Goal: Navigation & Orientation: Find specific page/section

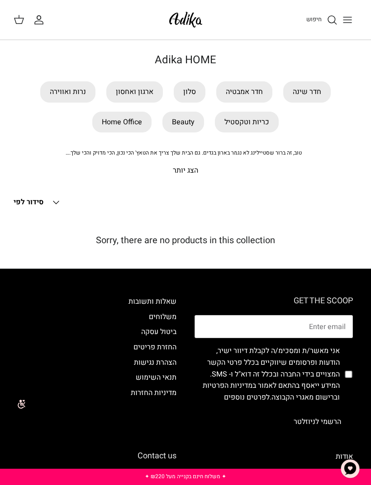
click at [148, 93] on link "ארגון ואחסון" at bounding box center [134, 91] width 56 height 21
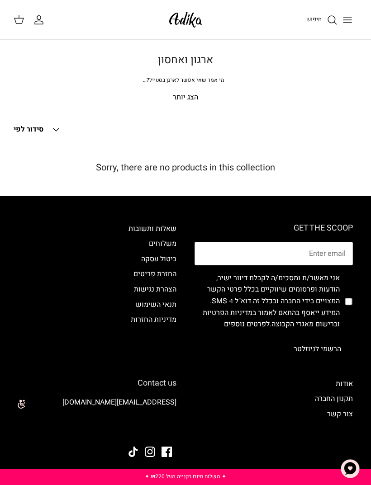
click at [16, 124] on span "סידור לפי" at bounding box center [29, 129] width 30 height 11
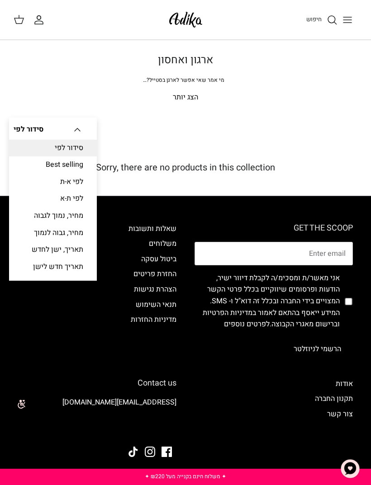
click at [309, 122] on div "סינון Right סידור לפי Down סידור לפי סידור לפי Best selling לפי א-ת לפי ת-א מחי…" at bounding box center [186, 130] width 344 height 20
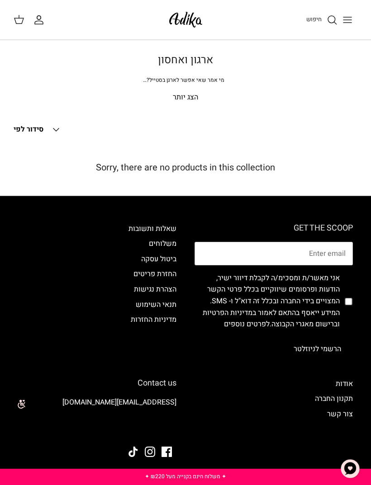
click at [194, 21] on img at bounding box center [185, 19] width 38 height 21
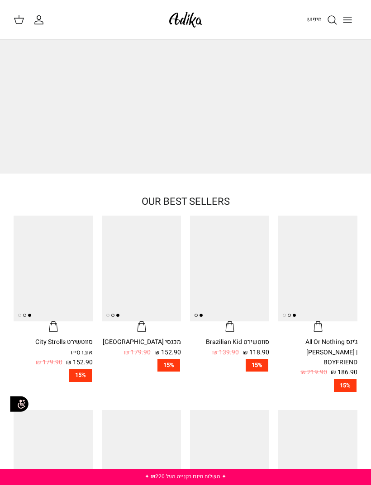
click at [348, 20] on line "Toggle menu" at bounding box center [347, 20] width 8 height 0
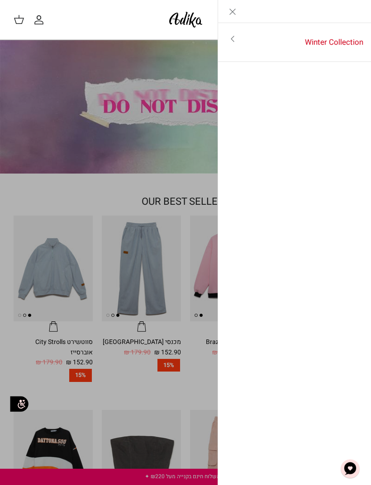
click at [190, 162] on link "Toggle menu" at bounding box center [185, 242] width 371 height 485
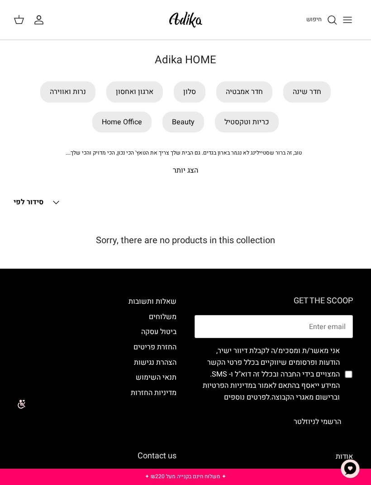
click at [198, 62] on h1 "Adika HOME" at bounding box center [186, 60] width 344 height 13
click at [312, 91] on link "חדר שינה" at bounding box center [306, 91] width 47 height 21
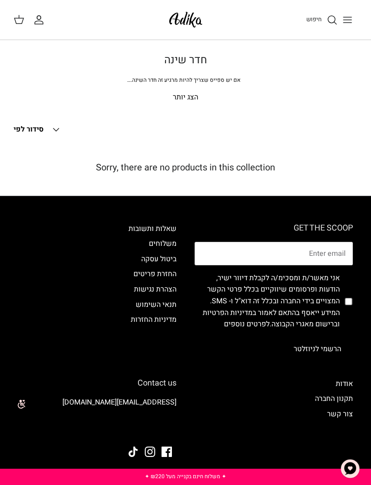
click at [343, 26] on button "Toggle menu" at bounding box center [347, 20] width 20 height 20
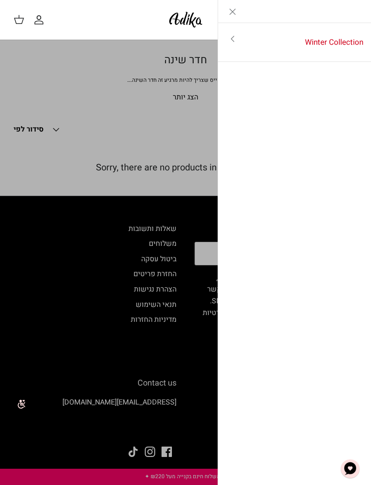
click at [334, 38] on link "Winter Collection" at bounding box center [309, 42] width 124 height 28
click at [343, 45] on link "לכל הפריטים" at bounding box center [294, 39] width 144 height 23
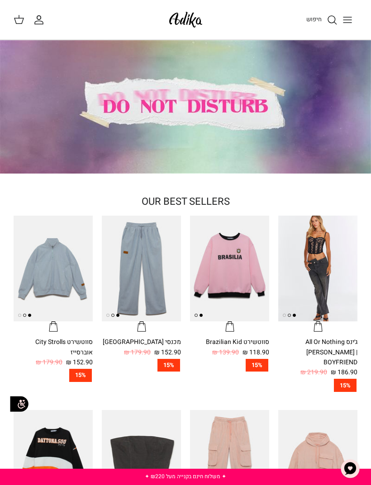
click at [347, 19] on icon "Toggle menu" at bounding box center [347, 19] width 11 height 11
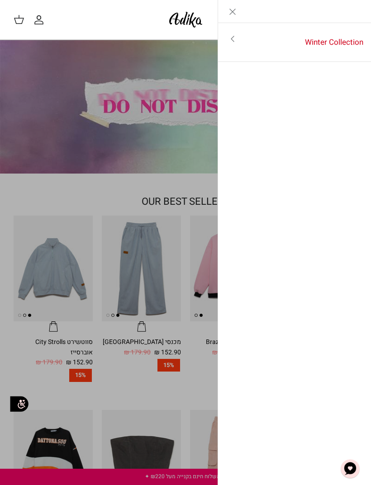
click at [190, 151] on link "Toggle menu" at bounding box center [185, 242] width 371 height 485
